Goal: Task Accomplishment & Management: Use online tool/utility

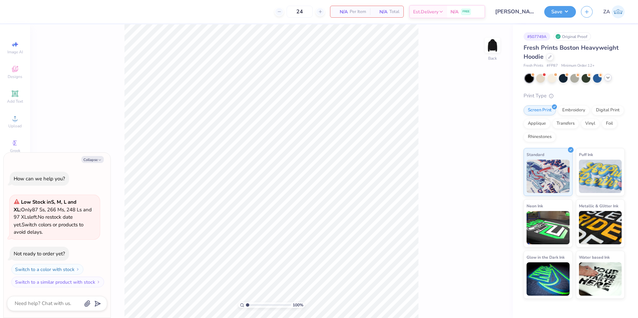
click at [610, 79] on icon at bounding box center [607, 77] width 5 height 5
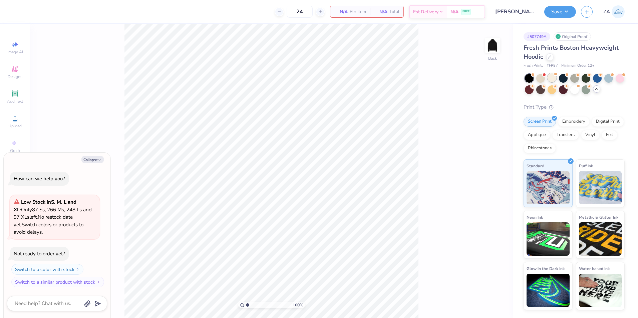
click at [553, 78] on div at bounding box center [552, 77] width 9 height 9
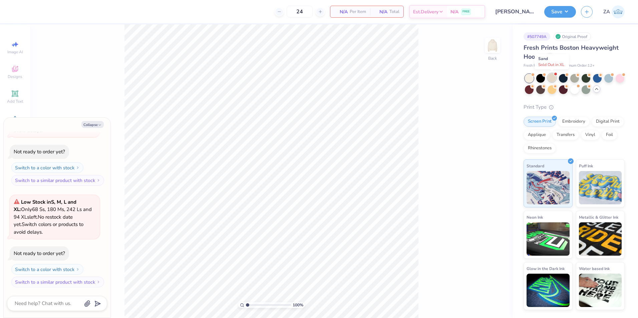
click at [551, 77] on div at bounding box center [552, 77] width 9 height 9
click at [530, 78] on div at bounding box center [529, 78] width 9 height 9
click at [552, 79] on div at bounding box center [552, 77] width 9 height 9
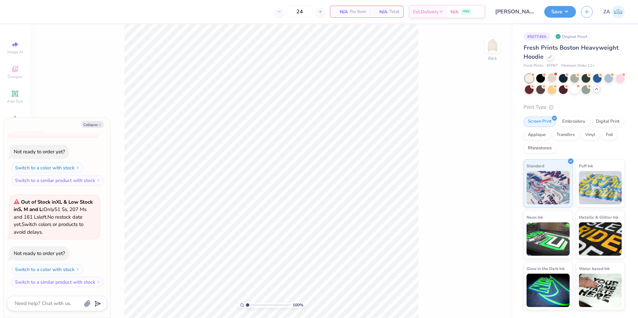
scroll to position [372, 0]
type textarea "x"
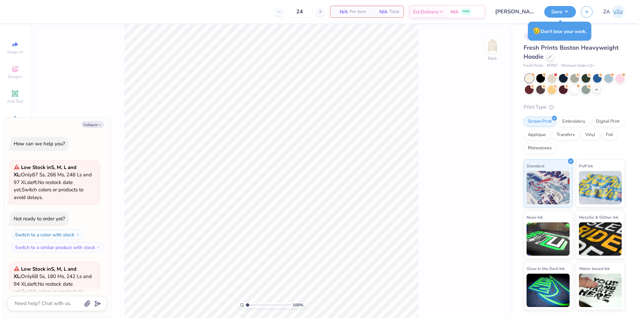
scroll to position [372, 0]
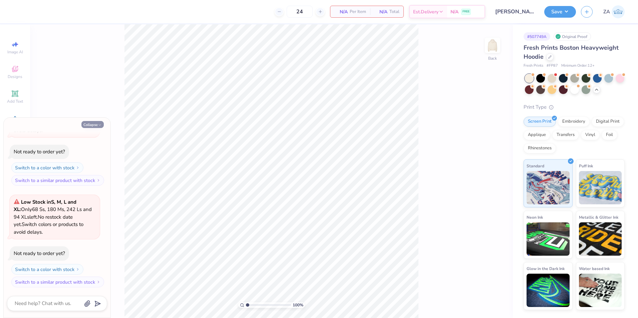
click at [89, 123] on button "Collapse" at bounding box center [92, 124] width 22 height 7
type textarea "x"
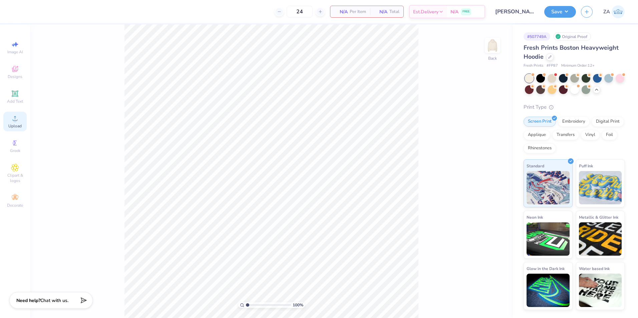
click at [14, 122] on circle at bounding box center [15, 121] width 4 height 4
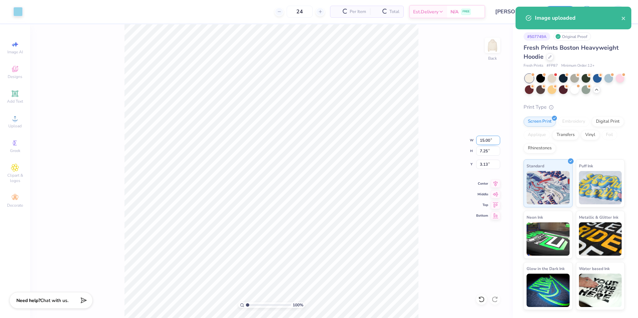
drag, startPoint x: 480, startPoint y: 142, endPoint x: 491, endPoint y: 143, distance: 10.7
click at [491, 143] on input "15.00" at bounding box center [488, 140] width 24 height 9
type input "3.50"
type input "1.69"
type input "5.90"
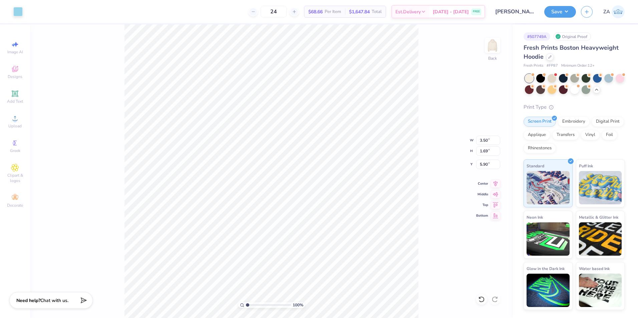
type input "9.73"
drag, startPoint x: 489, startPoint y: 165, endPoint x: 475, endPoint y: 165, distance: 14.4
click at [475, 165] on div "100 % Back W 3.50 3.50 " H 1.69 1.69 " Y 9.73 9.73 " Center Middle Top Bottom" at bounding box center [271, 171] width 483 height 294
drag, startPoint x: 487, startPoint y: 165, endPoint x: 481, endPoint y: 165, distance: 6.3
click at [481, 165] on input "9.73" at bounding box center [488, 164] width 24 height 9
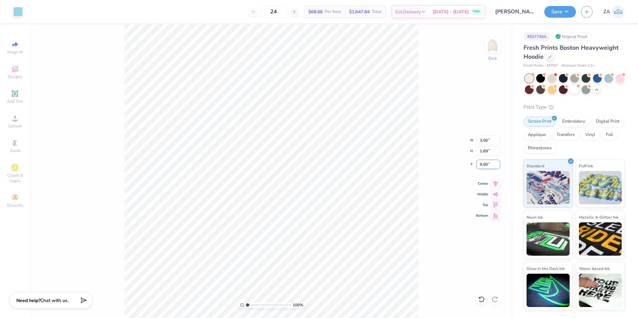
type input "9.50"
click at [498, 51] on img at bounding box center [492, 45] width 27 height 27
click at [16, 95] on icon at bounding box center [14, 93] width 5 height 5
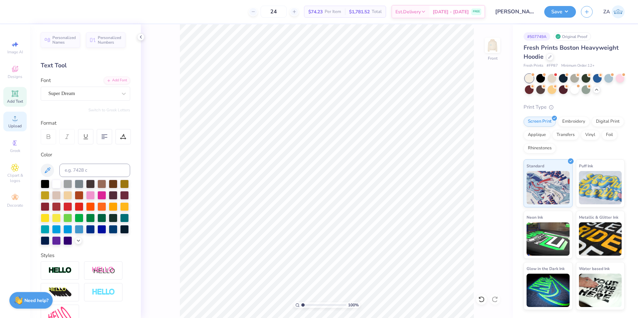
click at [19, 127] on span "Upload" at bounding box center [14, 125] width 13 height 5
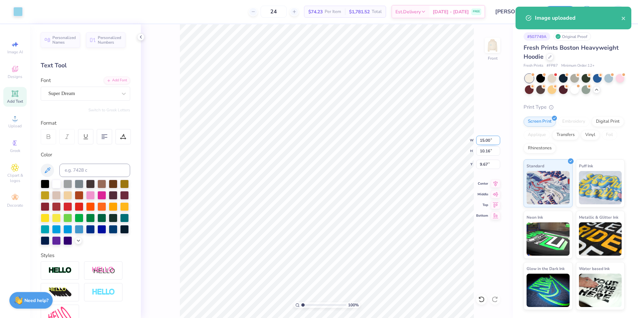
drag, startPoint x: 478, startPoint y: 144, endPoint x: 490, endPoint y: 144, distance: 12.0
click at [490, 144] on input "15.00" at bounding box center [488, 140] width 24 height 9
type input "12.50"
type input "8.47"
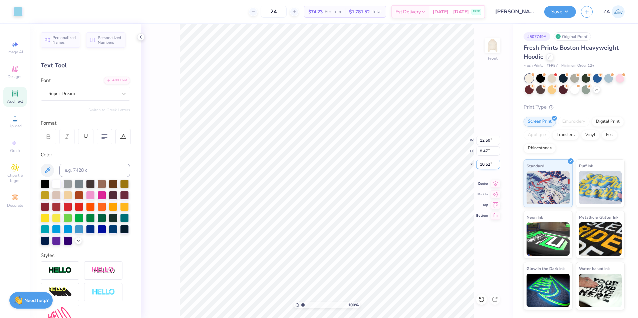
drag, startPoint x: 488, startPoint y: 166, endPoint x: 494, endPoint y: 166, distance: 6.3
click at [494, 166] on input "10.52" at bounding box center [488, 164] width 24 height 9
type input "6.00"
click at [438, 140] on div "100 % Front W 12.50 H 8.47 Y 6.00 Center Middle Top Bottom" at bounding box center [327, 171] width 372 height 294
type input "6.04"
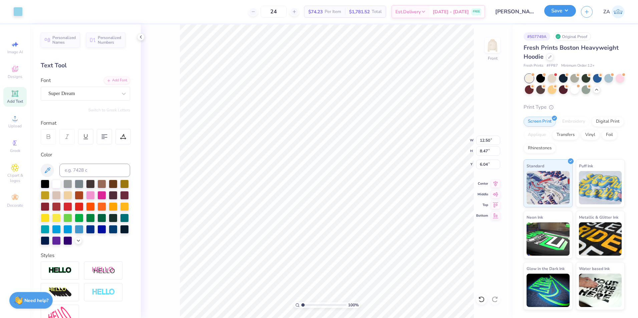
click at [551, 8] on button "Save" at bounding box center [560, 11] width 32 height 12
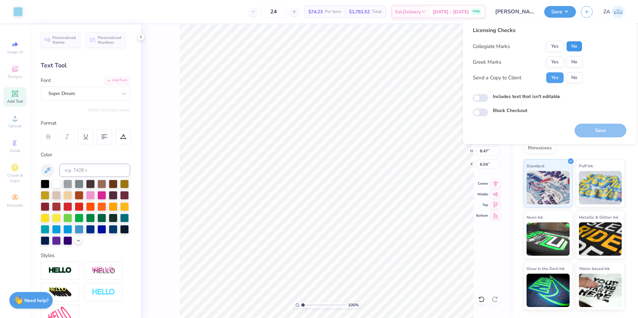
click at [577, 49] on button "No" at bounding box center [574, 46] width 16 height 11
click at [579, 63] on button "No" at bounding box center [574, 62] width 16 height 11
click at [596, 127] on button "Save" at bounding box center [601, 131] width 52 height 14
